Goal: Task Accomplishment & Management: Manage account settings

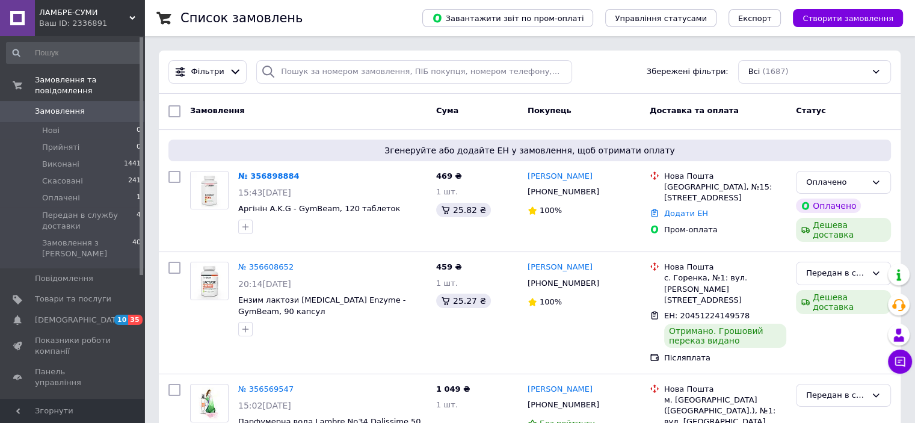
click at [40, 293] on span "Товари та послуги" at bounding box center [73, 298] width 76 height 11
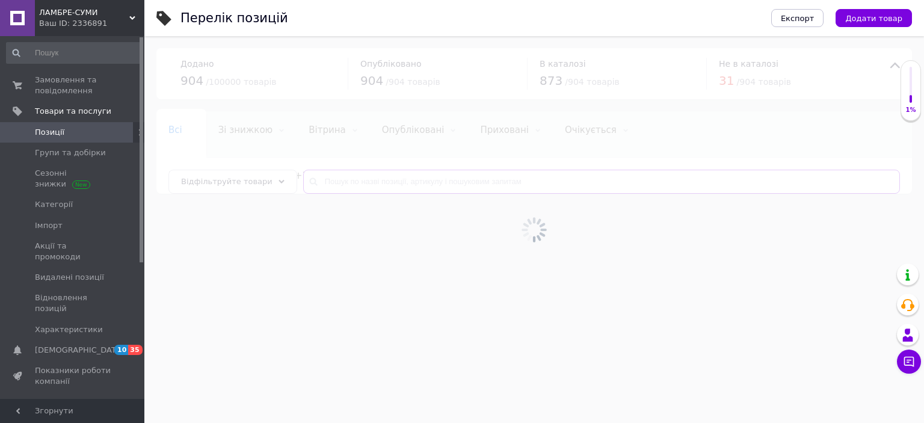
click at [317, 180] on input "text" at bounding box center [601, 182] width 596 height 24
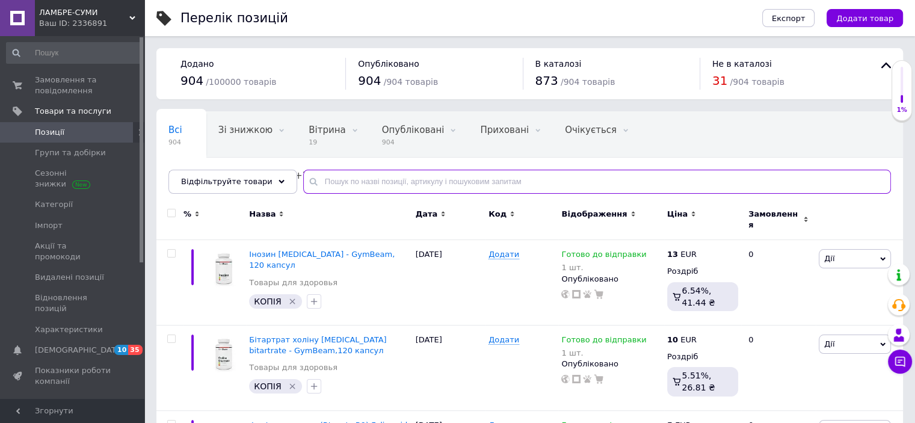
click at [327, 185] on input "text" at bounding box center [596, 182] width 587 height 24
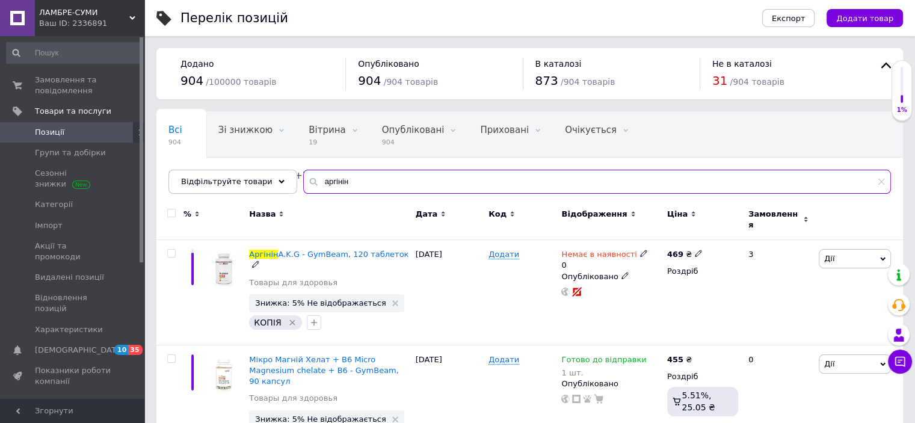
type input "аргінін"
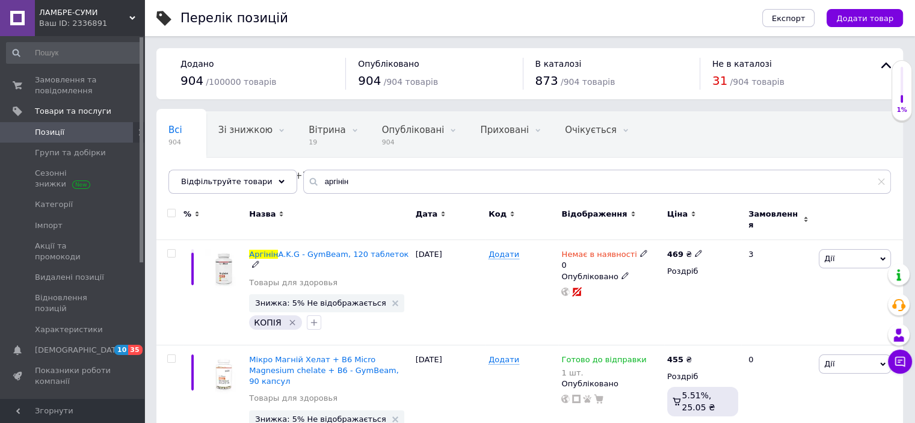
click at [694, 250] on icon at bounding box center [697, 253] width 7 height 7
click at [725, 233] on input "469" at bounding box center [753, 240] width 91 height 24
type input "559"
click at [738, 310] on div "469 ₴ Ціна 559 Валюта ₴ $ EUR CHF GBP ¥ PLN ₸ MDL HUF KGS CNY TRY KRW lei Роздр…" at bounding box center [702, 292] width 77 height 105
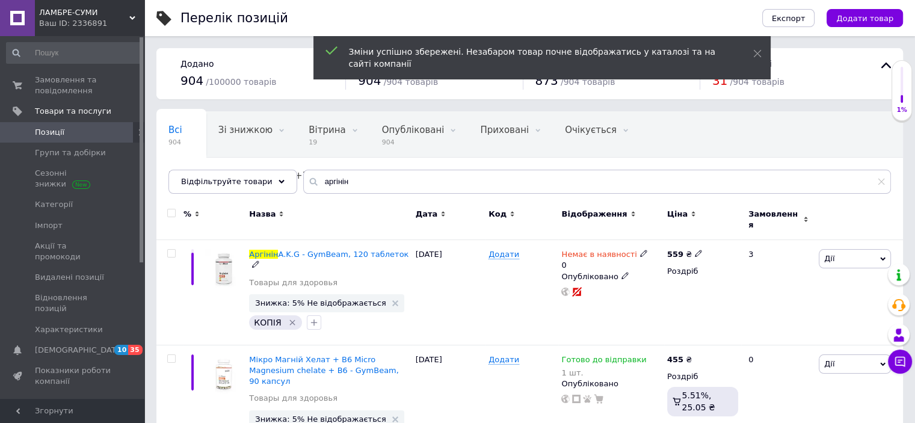
click at [640, 250] on icon at bounding box center [643, 253] width 7 height 7
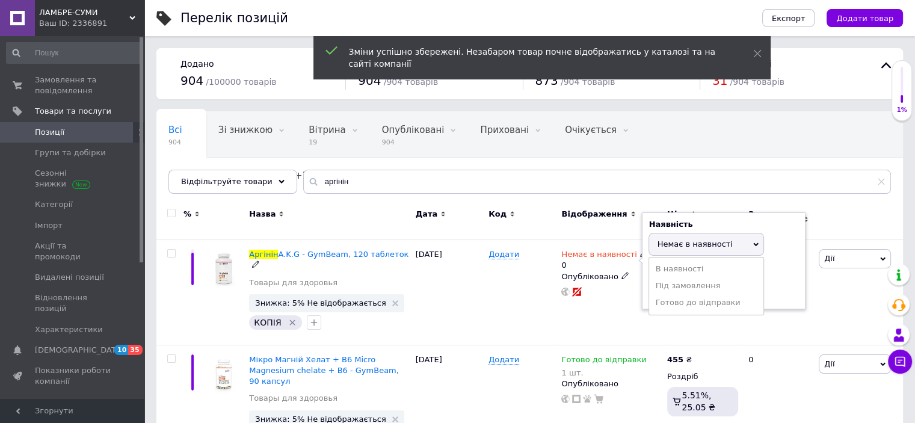
click at [676, 294] on li "Готово до відправки" at bounding box center [706, 302] width 114 height 17
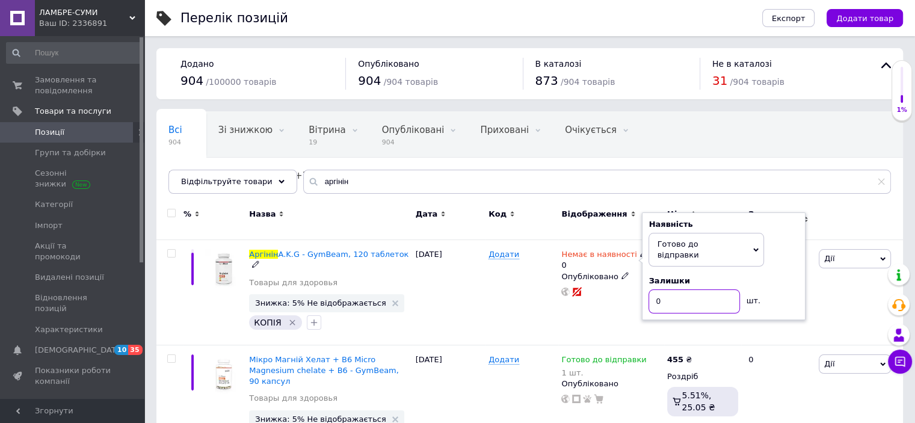
drag, startPoint x: 666, startPoint y: 281, endPoint x: 652, endPoint y: 283, distance: 14.6
click at [652, 289] on input "0" at bounding box center [693, 301] width 91 height 24
type input "1"
click at [815, 290] on div "[PERSON_NAME] Підняти на початок групи Копіювати Знижка Подарунок Супутні Прихо…" at bounding box center [858, 292] width 87 height 105
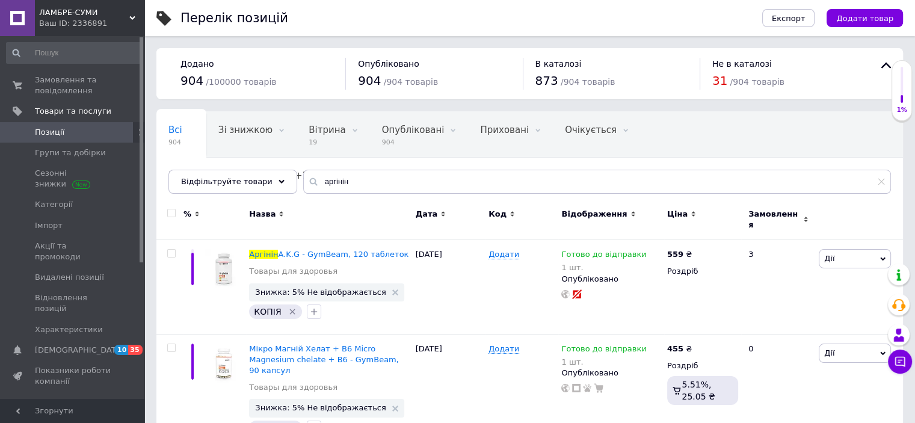
click at [73, 83] on span "Замовлення та повідомлення" at bounding box center [73, 86] width 76 height 22
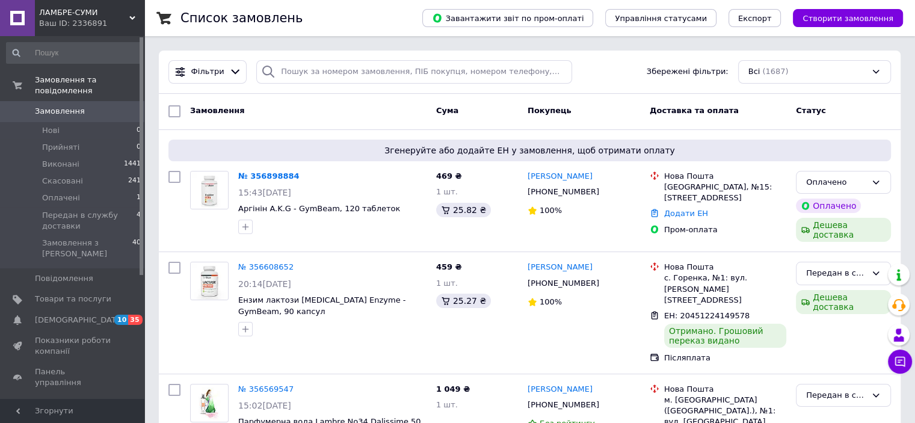
click at [264, 174] on link "№ 356898884" at bounding box center [268, 175] width 61 height 9
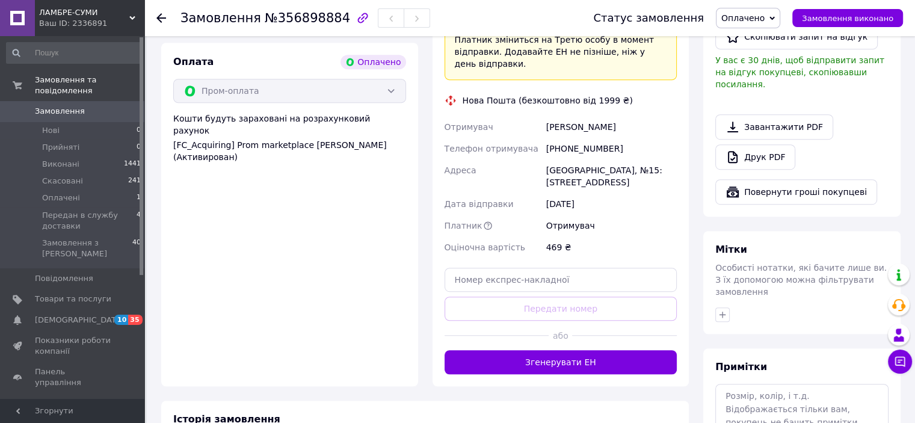
scroll to position [832, 0]
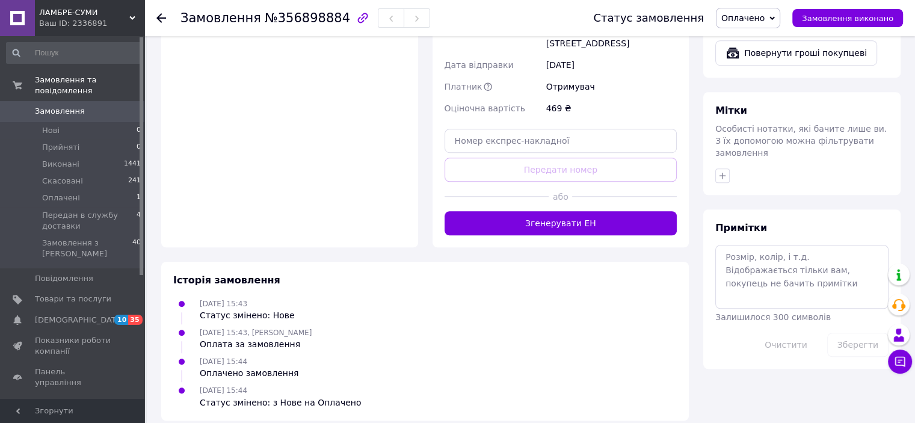
click at [553, 211] on button "Згенерувати ЕН" at bounding box center [560, 223] width 233 height 24
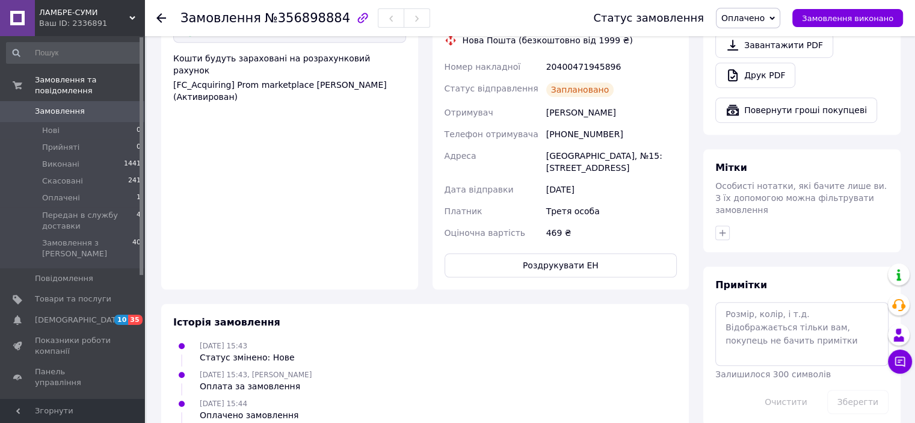
scroll to position [854, 0]
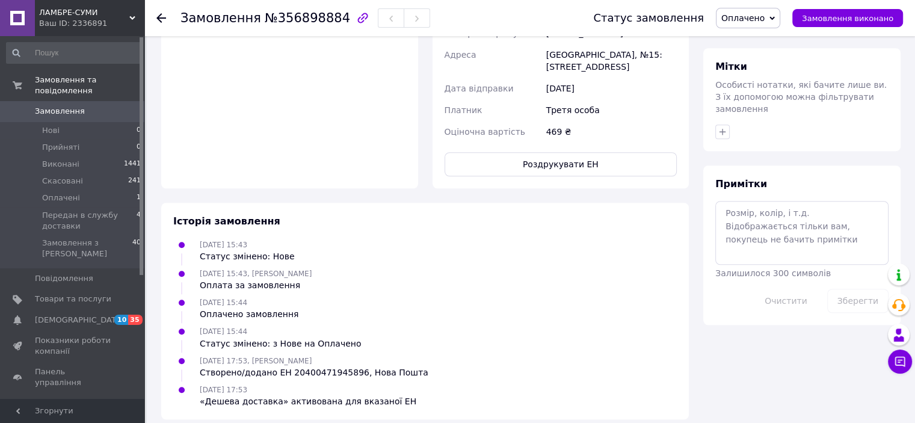
click at [547, 152] on button "Роздрукувати ЕН" at bounding box center [560, 164] width 233 height 24
